Goal: Book appointment/travel/reservation

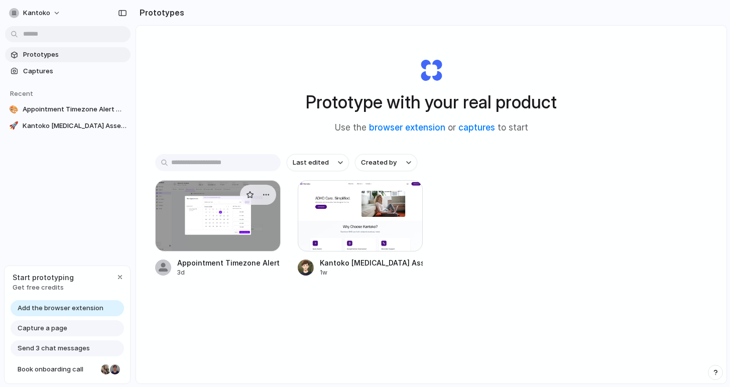
click at [263, 215] on div at bounding box center [218, 215] width 126 height 71
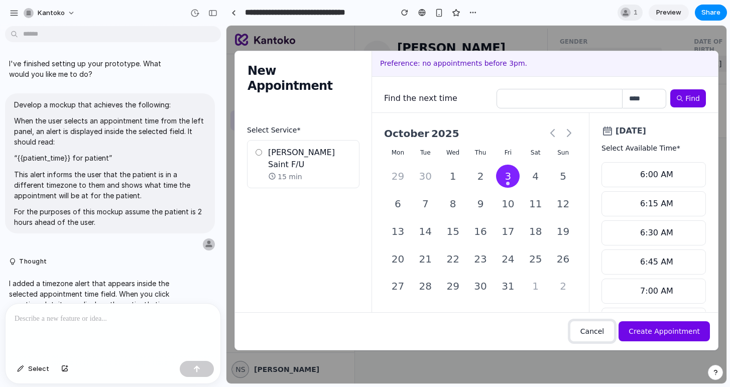
click at [603, 329] on button "Cancel" at bounding box center [592, 331] width 45 height 21
click at [659, 336] on button "Create Appointment" at bounding box center [664, 332] width 91 height 20
click at [673, 230] on div "6:30 AM" at bounding box center [653, 233] width 87 height 12
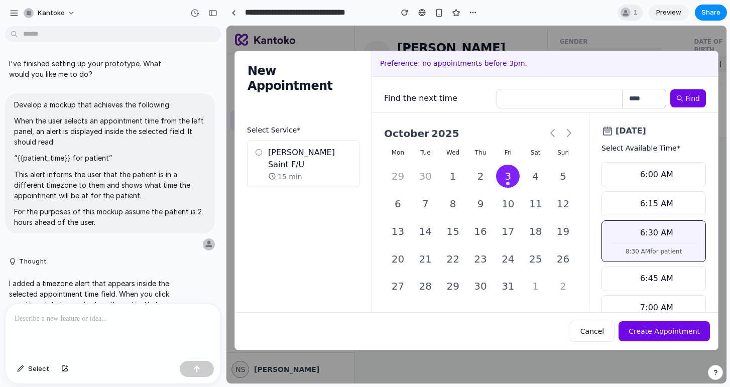
click at [662, 203] on div "6:15 AM" at bounding box center [653, 204] width 87 height 12
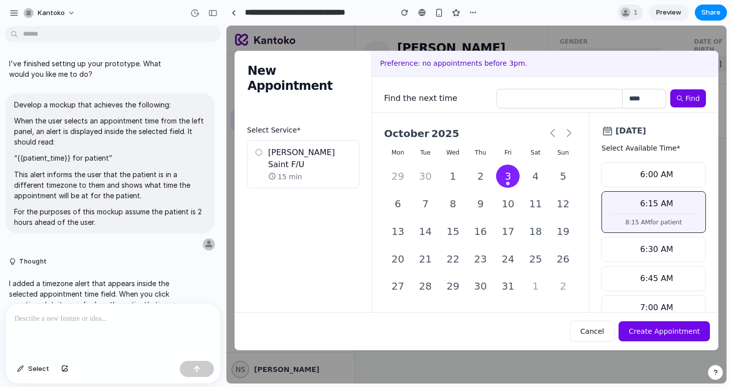
click at [664, 173] on div "6:00 AM" at bounding box center [653, 175] width 87 height 12
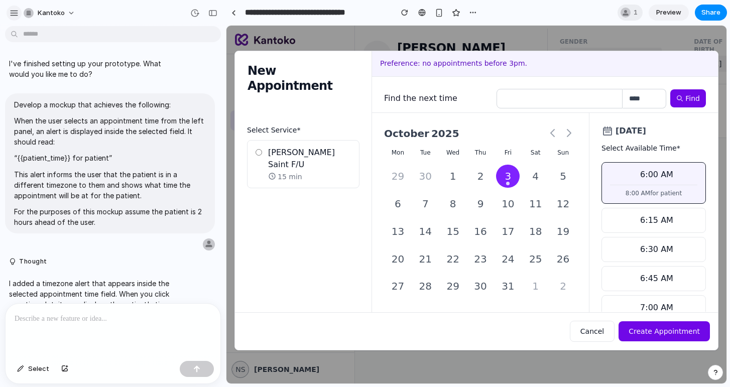
click at [9, 16] on button "button" at bounding box center [14, 13] width 15 height 15
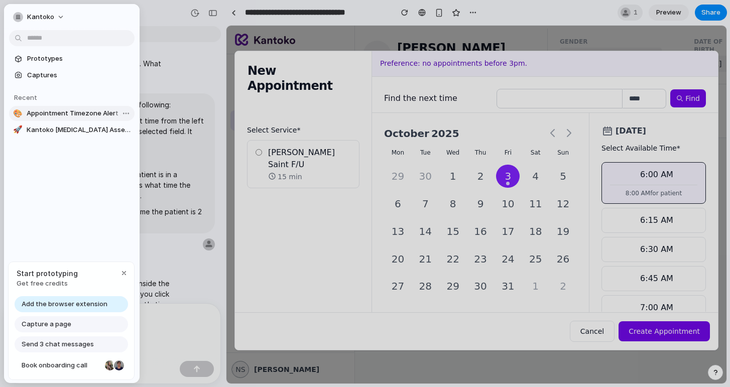
click at [64, 111] on span "Appointment Timezone Alert Mockup" at bounding box center [79, 114] width 104 height 10
click at [73, 132] on span "Kantoko [MEDICAL_DATA] Assessment: Process Overview" at bounding box center [79, 130] width 104 height 10
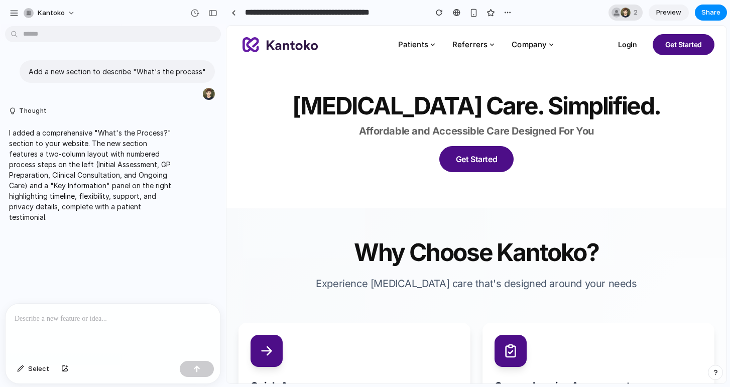
click at [614, 14] on div at bounding box center [617, 13] width 10 height 10
click at [579, 9] on div "Seen by [PERSON_NAME] A" at bounding box center [365, 193] width 730 height 387
type input "**********"
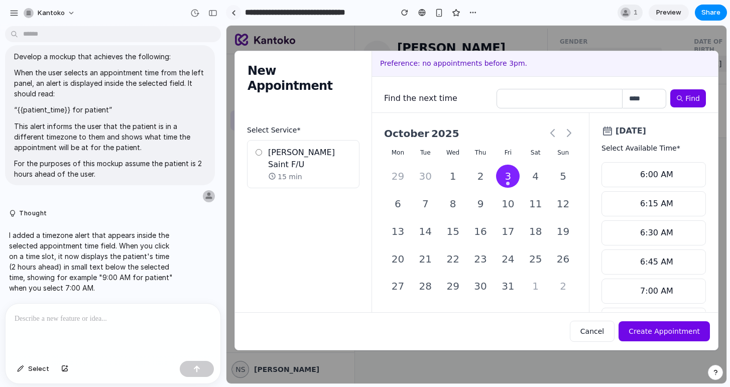
click at [232, 13] on div at bounding box center [234, 13] width 5 height 6
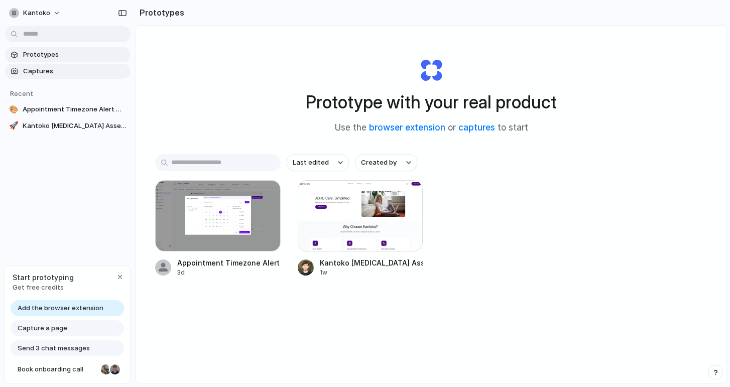
click at [81, 72] on span "Captures" at bounding box center [74, 71] width 103 height 10
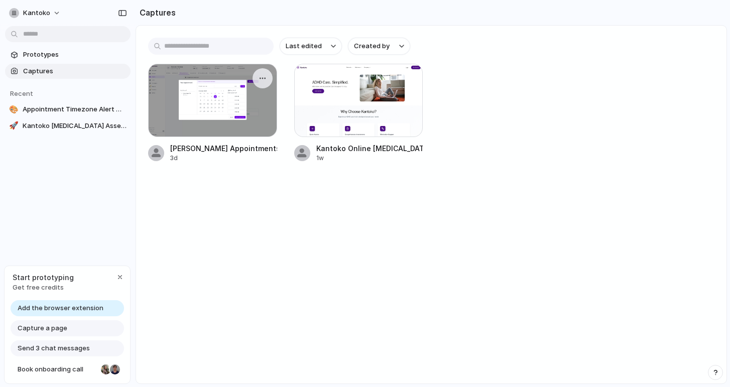
click at [206, 150] on div "[PERSON_NAME] Appointments" at bounding box center [223, 148] width 107 height 11
click at [41, 140] on span "Kantoko [MEDICAL_DATA] Assessment: Process Overview" at bounding box center [75, 142] width 104 height 10
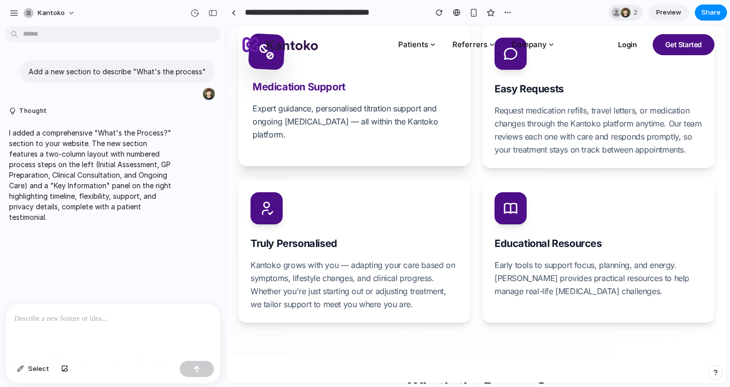
scroll to position [428, 0]
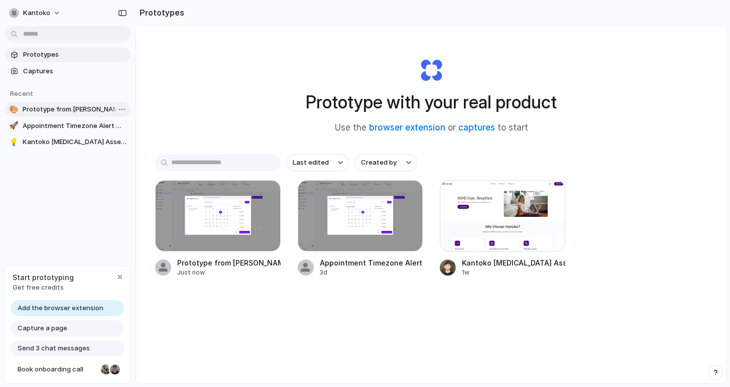
click at [48, 108] on span "Prototype from [PERSON_NAME] Appointments" at bounding box center [75, 109] width 104 height 10
click at [42, 131] on link "🚀 Appointment Timezone Alert Mockup" at bounding box center [68, 126] width 126 height 15
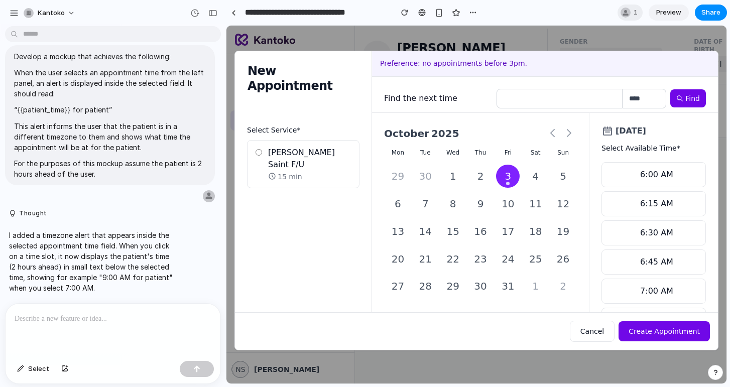
click at [279, 154] on p "[PERSON_NAME] Saint F/U" at bounding box center [309, 159] width 83 height 24
click at [530, 101] on input "number" at bounding box center [560, 99] width 126 height 20
click at [712, 32] on div "New Appointment Preference: no appointments before 3pm. Find the next time ****…" at bounding box center [477, 205] width 500 height 358
click at [605, 325] on button "Cancel" at bounding box center [592, 331] width 45 height 21
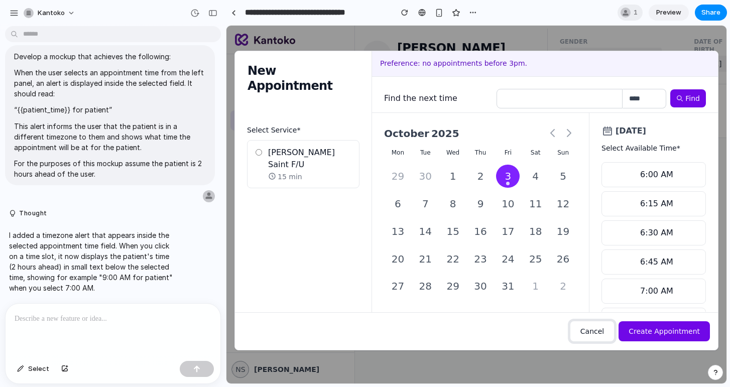
click at [598, 334] on button "Cancel" at bounding box center [592, 331] width 45 height 21
click at [89, 322] on p at bounding box center [113, 319] width 197 height 12
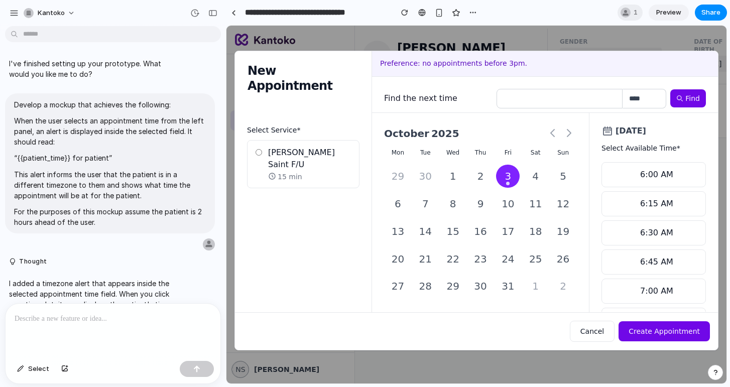
click at [486, 177] on div "2" at bounding box center [481, 177] width 24 height 24
click at [483, 200] on div "9" at bounding box center [481, 204] width 24 height 24
click at [641, 44] on div "New Appointment Preference: no appointments before 3pm. Find the next time ****…" at bounding box center [477, 205] width 500 height 324
click at [632, 12] on div "1" at bounding box center [630, 13] width 25 height 16
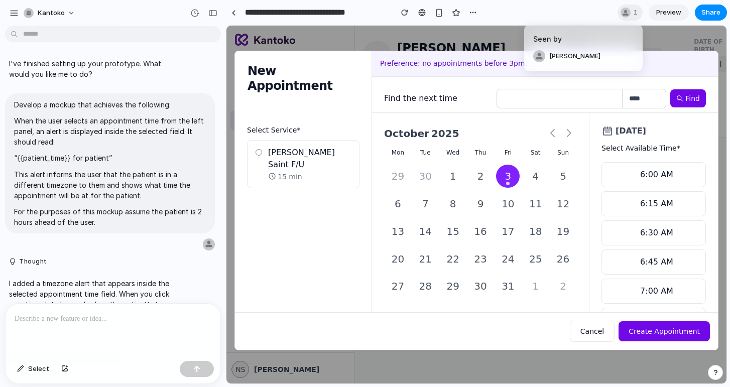
click at [592, 6] on div "Seen by [PERSON_NAME]" at bounding box center [365, 193] width 730 height 387
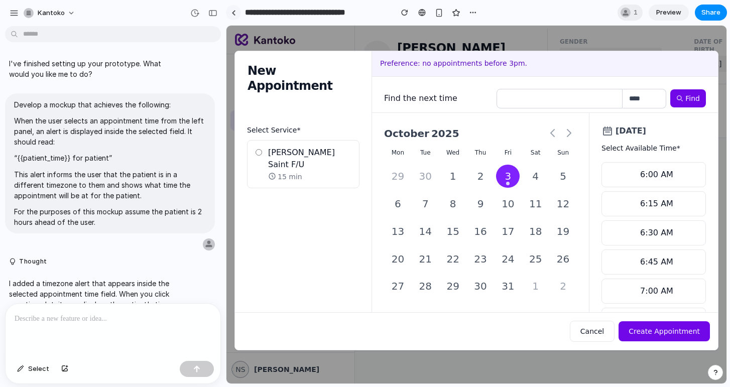
click at [239, 12] on link at bounding box center [233, 12] width 15 height 15
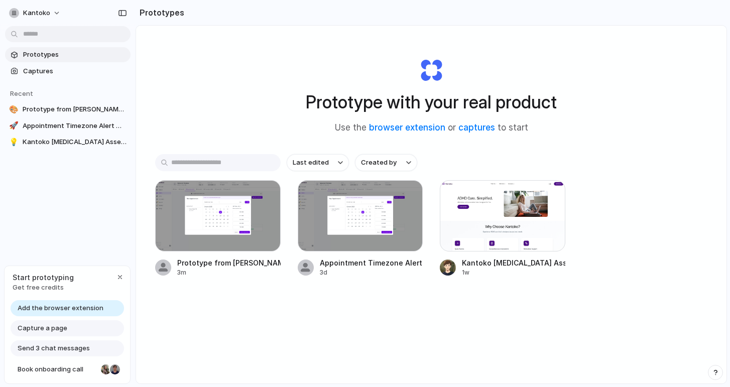
click at [63, 63] on section "Prototypes Captures" at bounding box center [68, 62] width 136 height 34
click at [66, 75] on span "Captures" at bounding box center [74, 71] width 103 height 10
